Goal: Information Seeking & Learning: Find specific fact

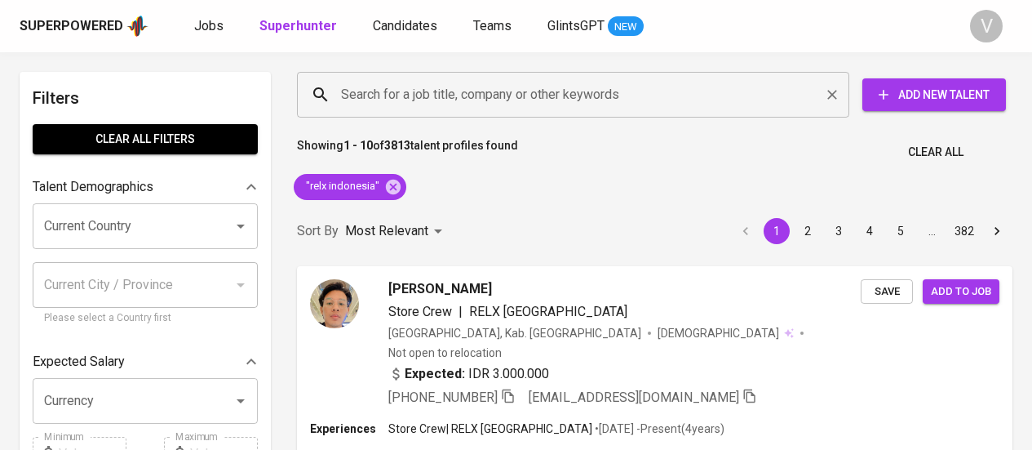
click at [559, 94] on input "Search for a job title, company or other keywords" at bounding box center [577, 94] width 481 height 31
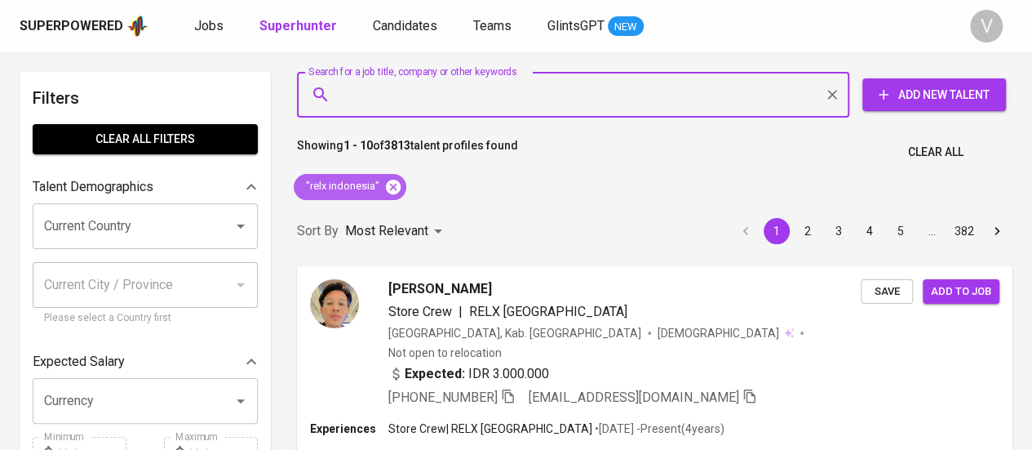
click at [393, 189] on icon at bounding box center [393, 186] width 15 height 15
click at [418, 92] on input "Search for a job title, company or other keywords" at bounding box center [577, 94] width 481 height 31
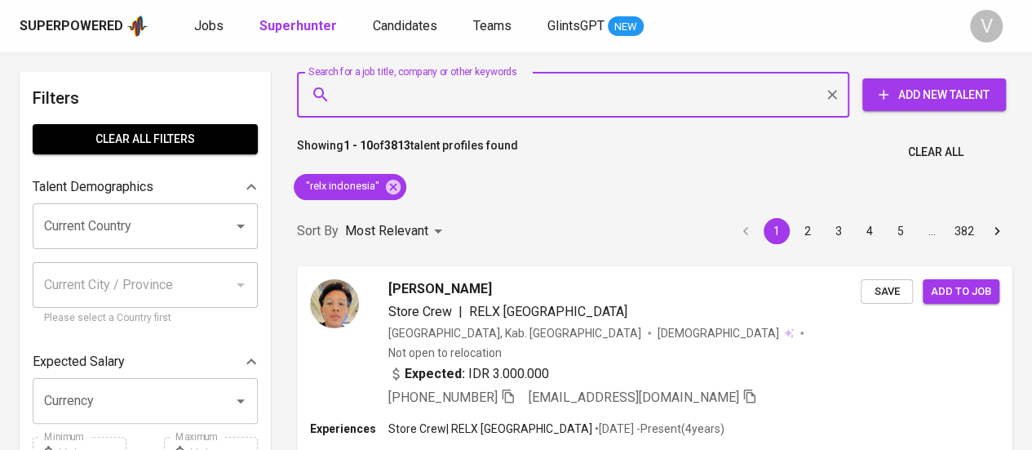
click at [418, 92] on input "Search for a job title, company or other keywords" at bounding box center [577, 94] width 481 height 31
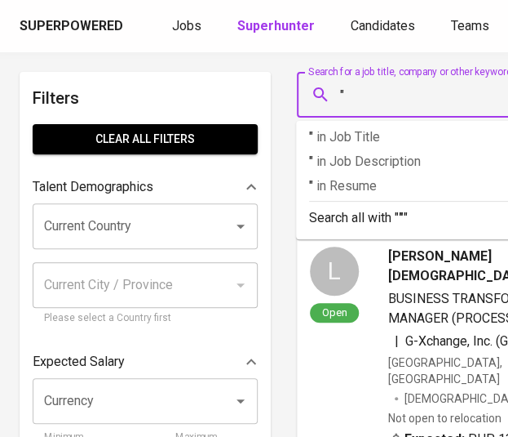
paste input "PT Halmahera Transportasi Energi"
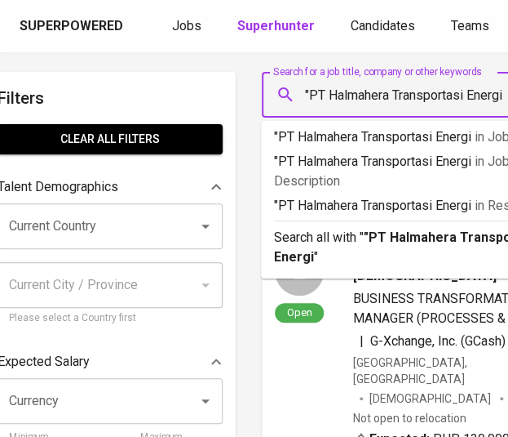
click at [336, 97] on input ""PT Halmahera Transportasi Energi" at bounding box center [418, 94] width 232 height 31
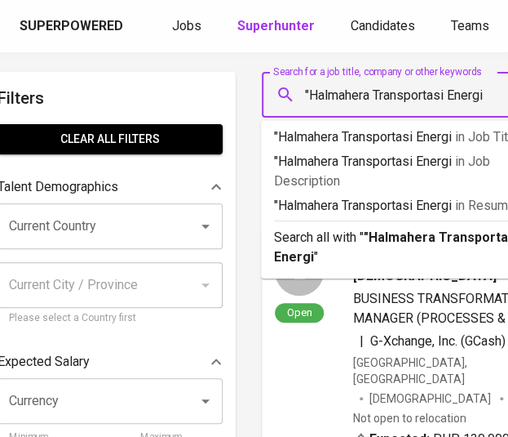
click at [490, 92] on input ""Halmahera Transportasi Energi" at bounding box center [418, 94] width 232 height 31
type input ""Halmahera Transportasi Energi""
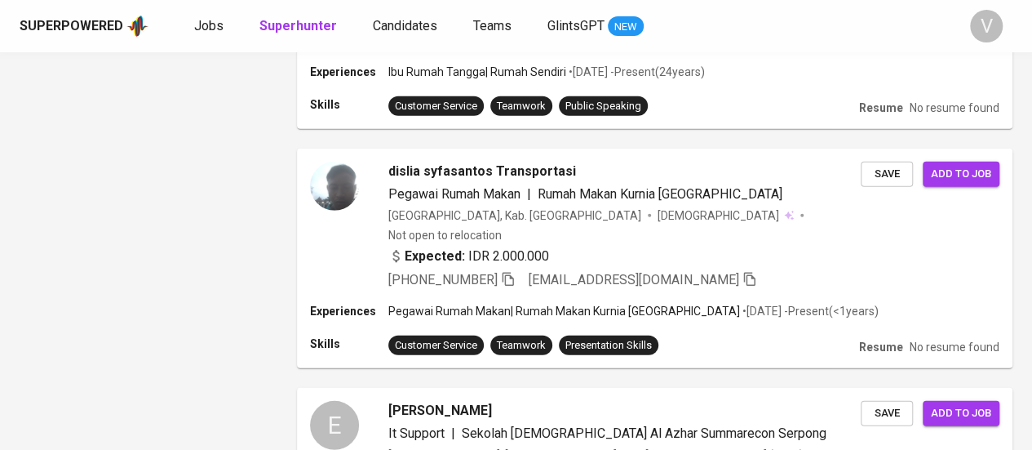
scroll to position [2230, 0]
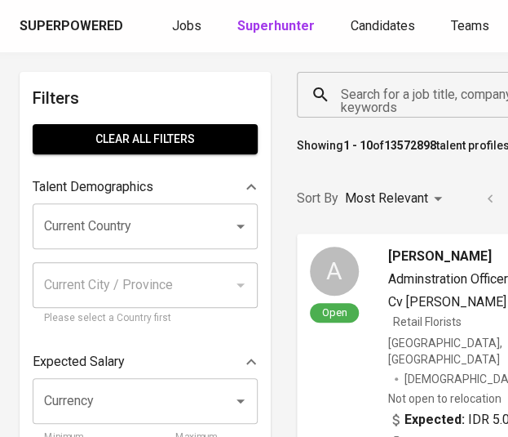
click at [392, 112] on div "Search for a job title, company or other keywords" at bounding box center [449, 95] width 304 height 46
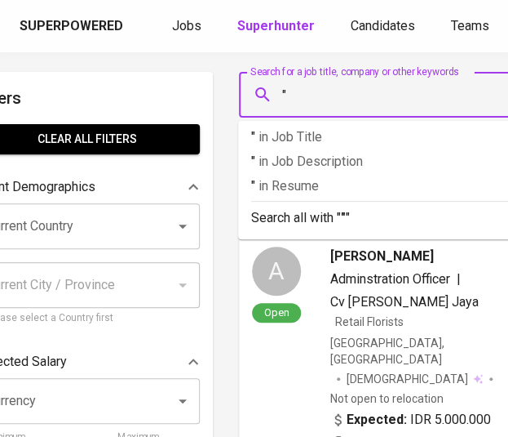
paste input "[URL][DOMAIN_NAME]"
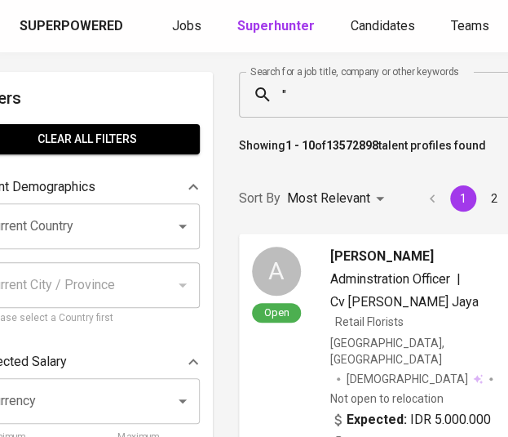
click at [330, 89] on input """ at bounding box center [395, 94] width 232 height 31
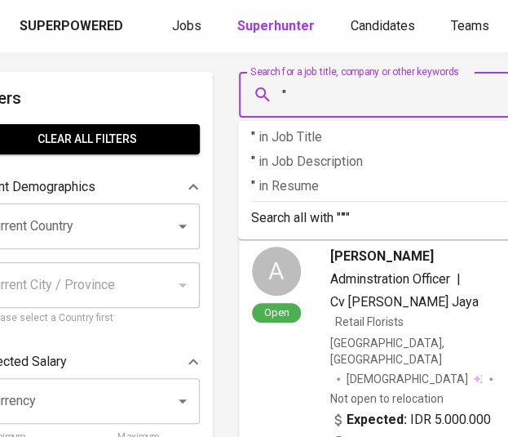
paste input "linum [GEOGRAPHIC_DATA]"
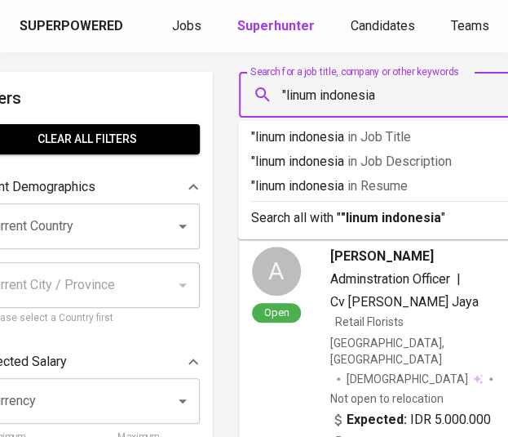
type input ""linum indonesia""
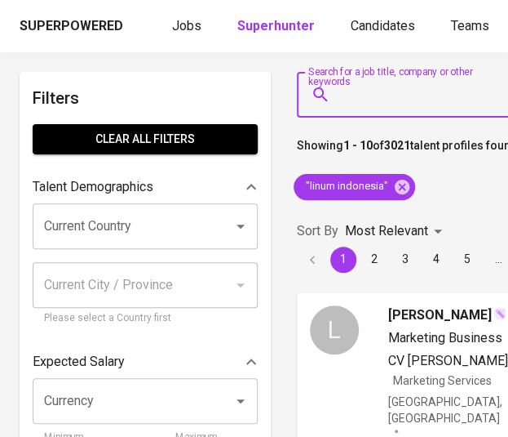
click at [402, 91] on input "Search for a job title, company or other keywords" at bounding box center [418, 94] width 163 height 31
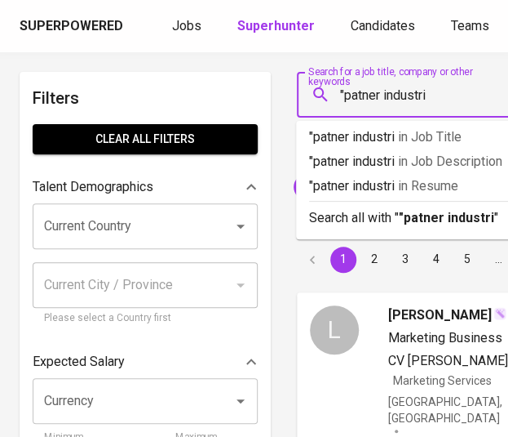
type input ""patner industri""
click at [458, 101] on input "Search for a job title, company or other keywords" at bounding box center [418, 94] width 163 height 31
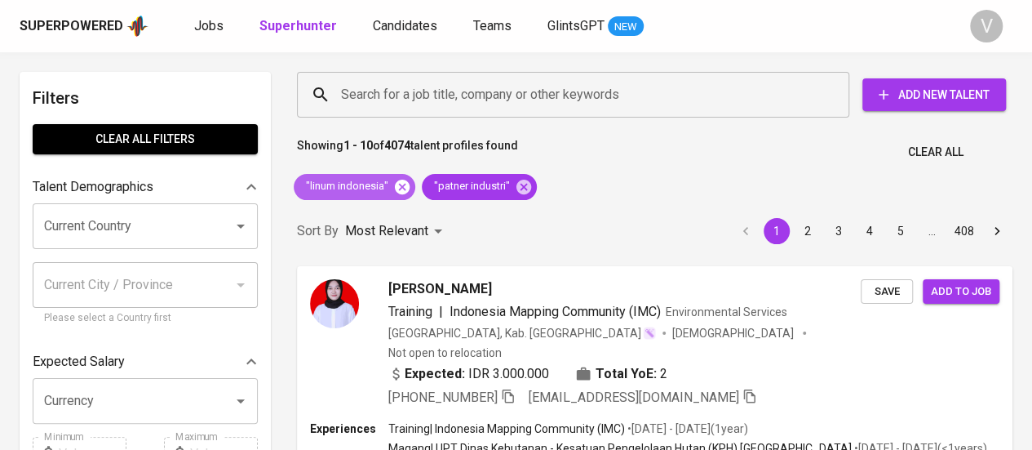
click at [401, 182] on icon at bounding box center [402, 186] width 15 height 15
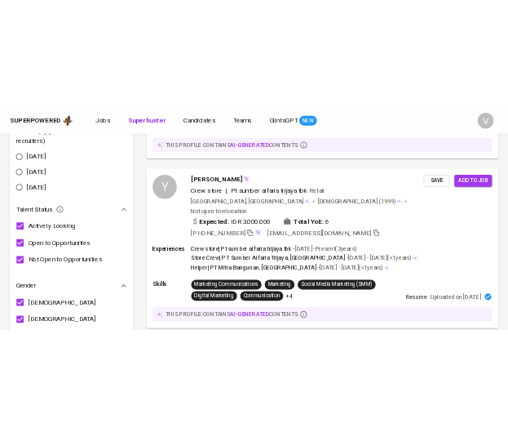
scroll to position [1486, 0]
